Goal: Information Seeking & Learning: Learn about a topic

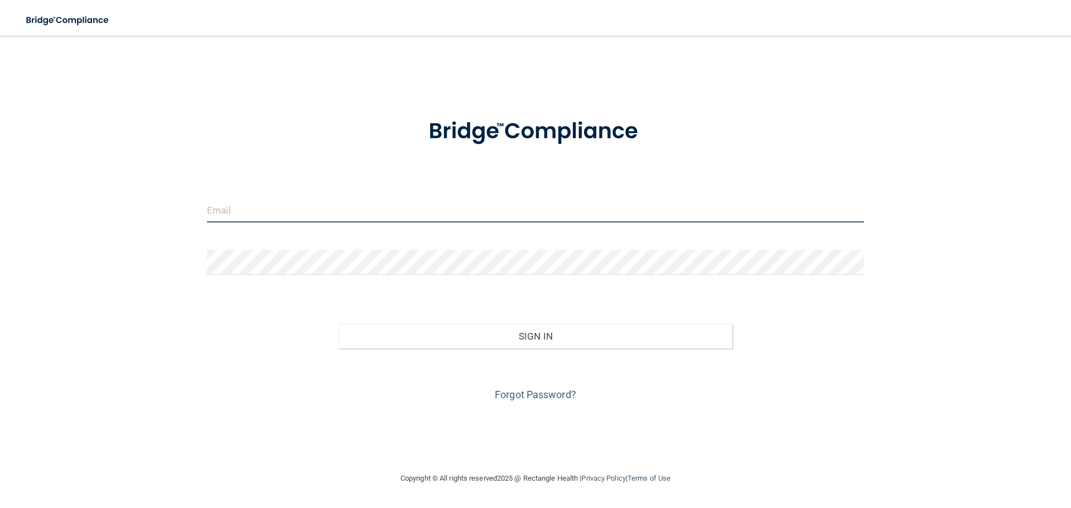
click at [549, 217] on input "email" at bounding box center [535, 210] width 657 height 25
type input "[EMAIL_ADDRESS][DOMAIN_NAME]"
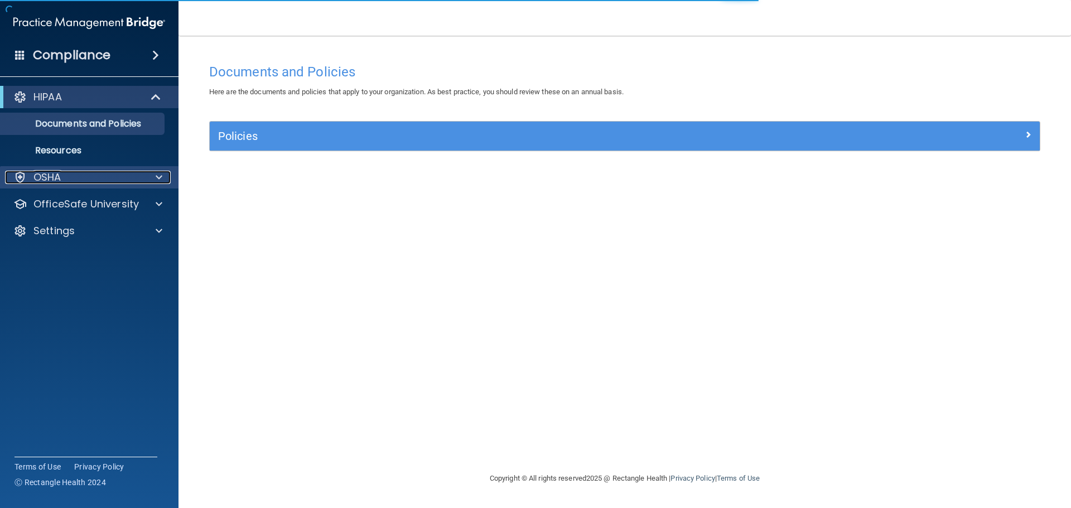
click at [152, 179] on div at bounding box center [157, 177] width 28 height 13
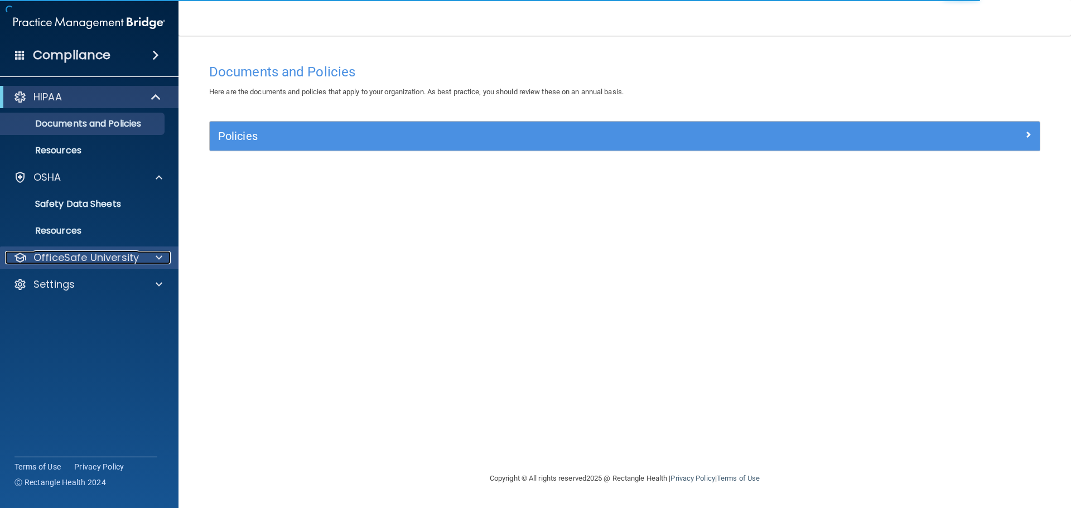
click at [152, 260] on div at bounding box center [157, 257] width 28 height 13
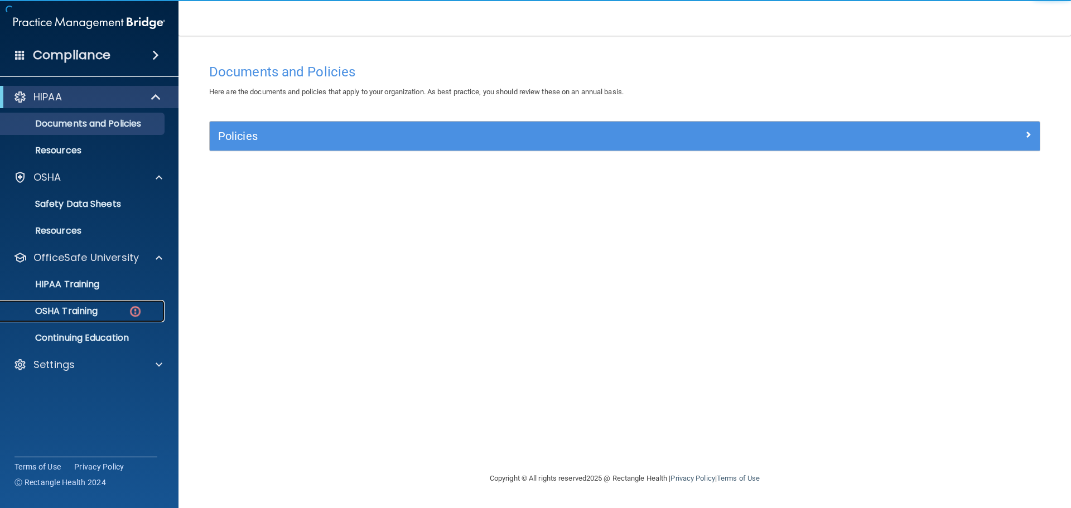
click at [98, 316] on p "OSHA Training" at bounding box center [52, 311] width 90 height 11
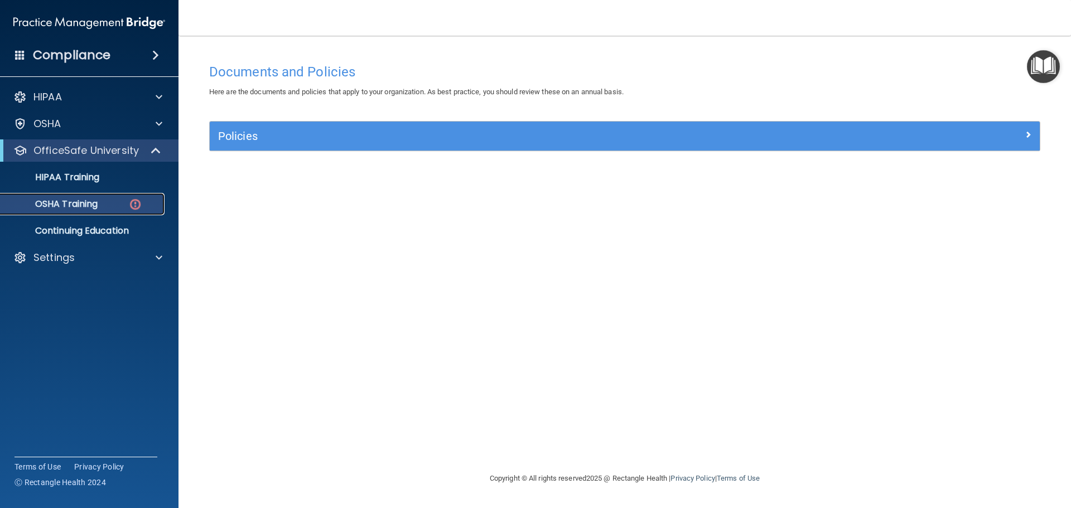
click at [138, 206] on img at bounding box center [135, 205] width 14 height 14
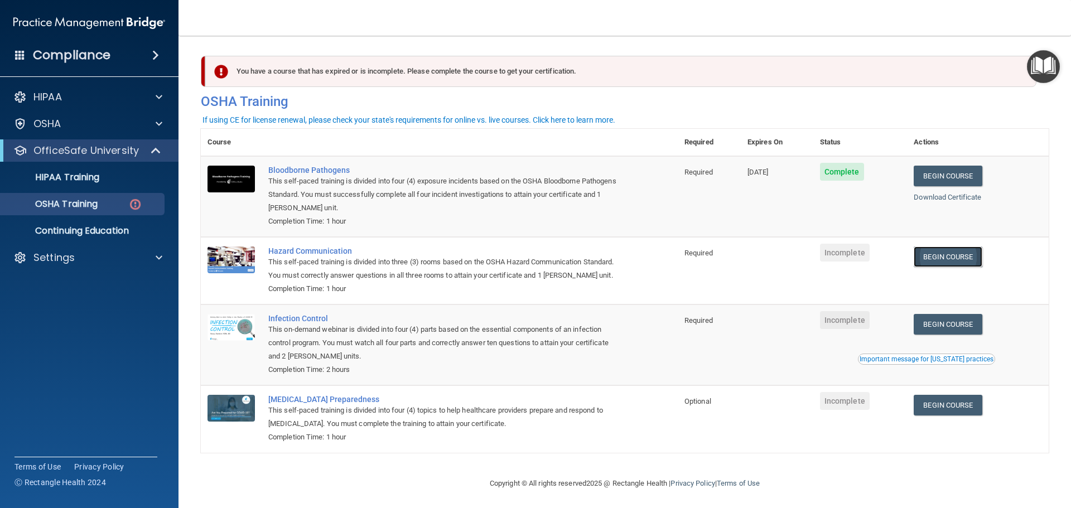
click at [951, 254] on link "Begin Course" at bounding box center [948, 257] width 68 height 21
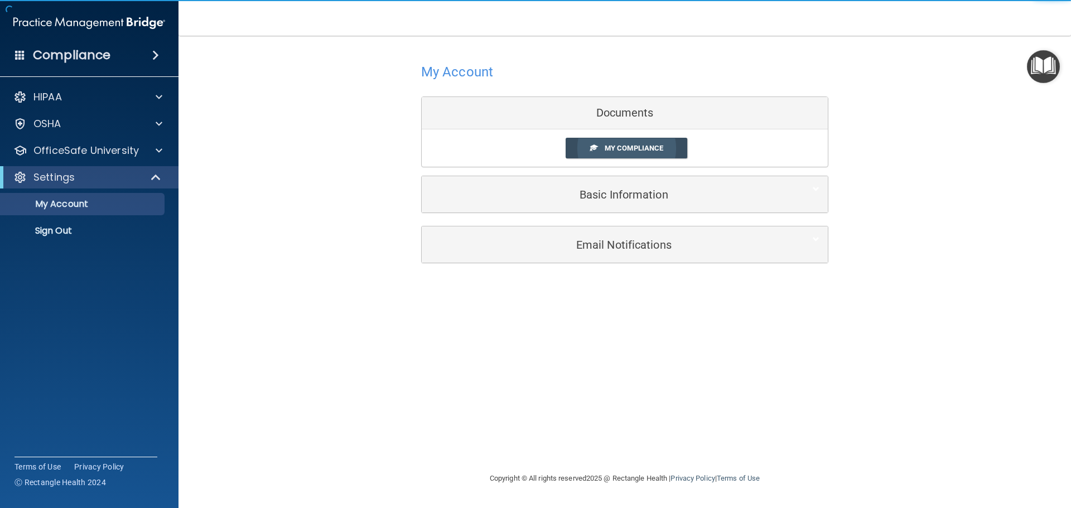
click at [663, 154] on link "My Compliance" at bounding box center [627, 148] width 122 height 21
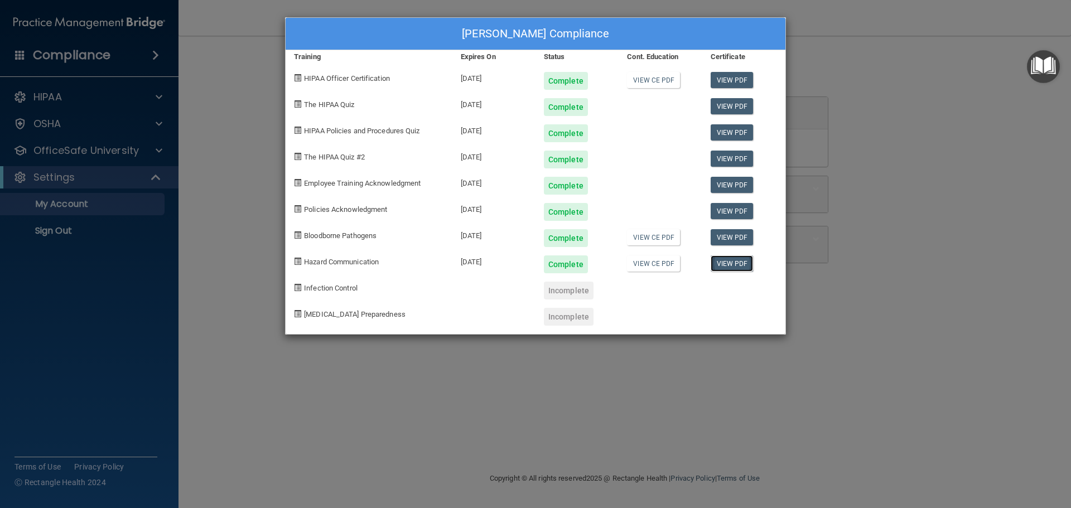
click at [741, 265] on link "View PDF" at bounding box center [732, 264] width 43 height 16
click at [217, 194] on div "Tina Purisima's Compliance Training Expires On Status Cont. Education Certifica…" at bounding box center [535, 254] width 1071 height 508
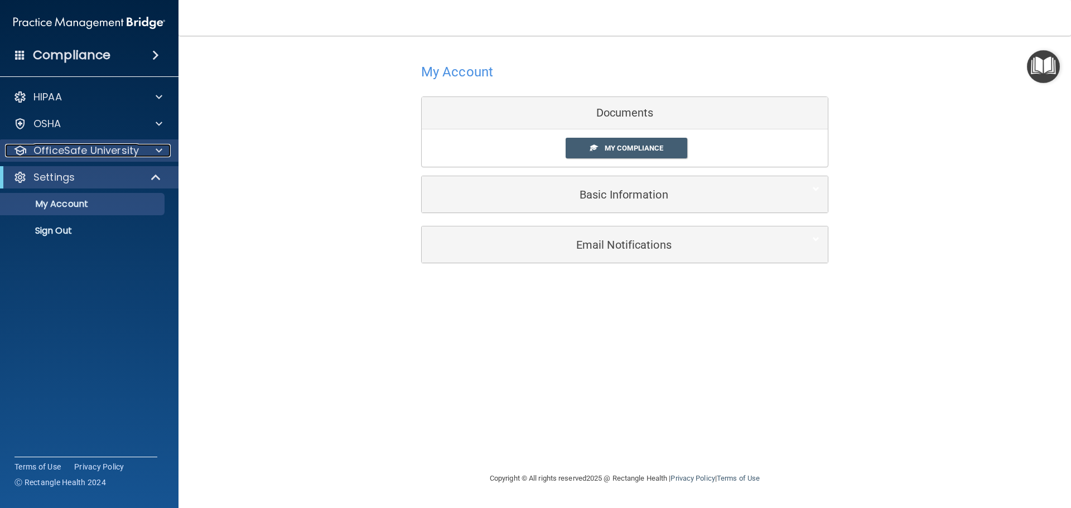
click at [164, 153] on div at bounding box center [157, 150] width 28 height 13
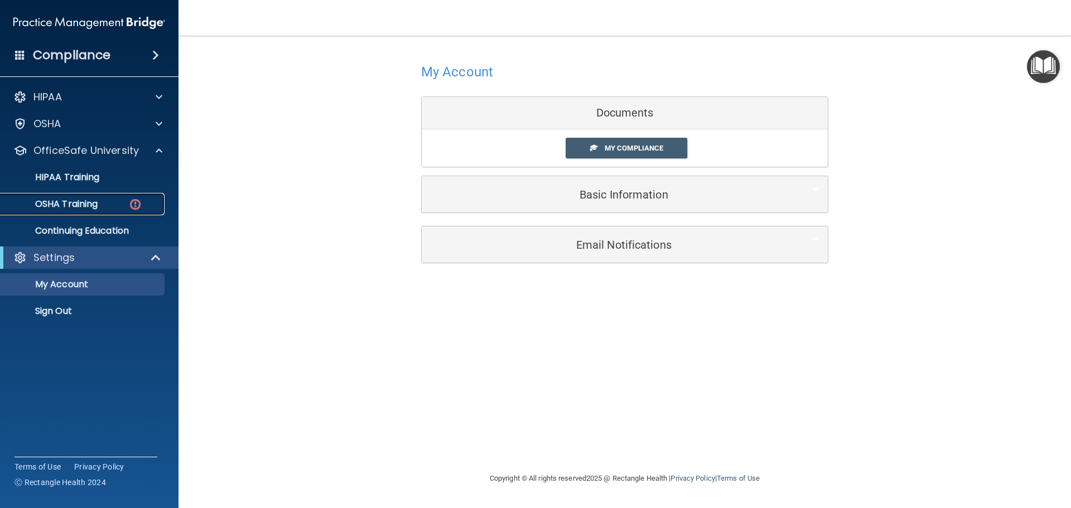
click at [98, 204] on p "OSHA Training" at bounding box center [52, 204] width 90 height 11
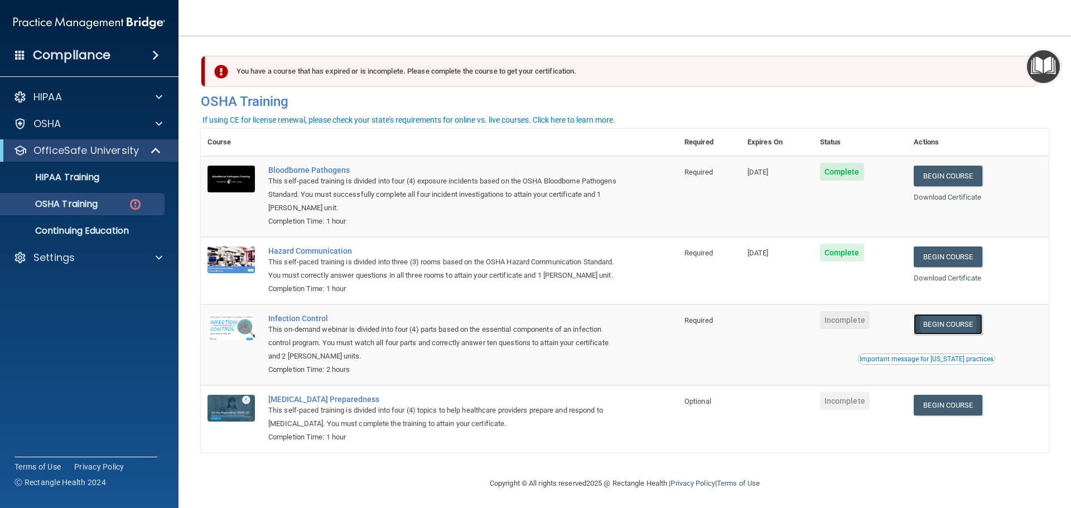
click at [962, 335] on link "Begin Course" at bounding box center [948, 324] width 68 height 21
